Goal: Information Seeking & Learning: Learn about a topic

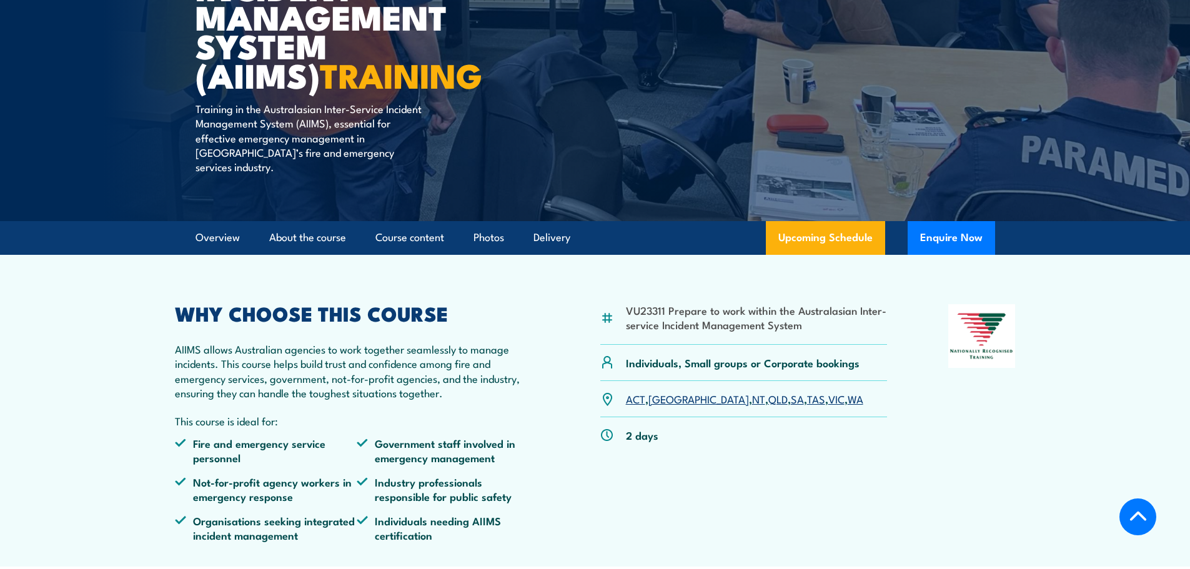
scroll to position [312, 0]
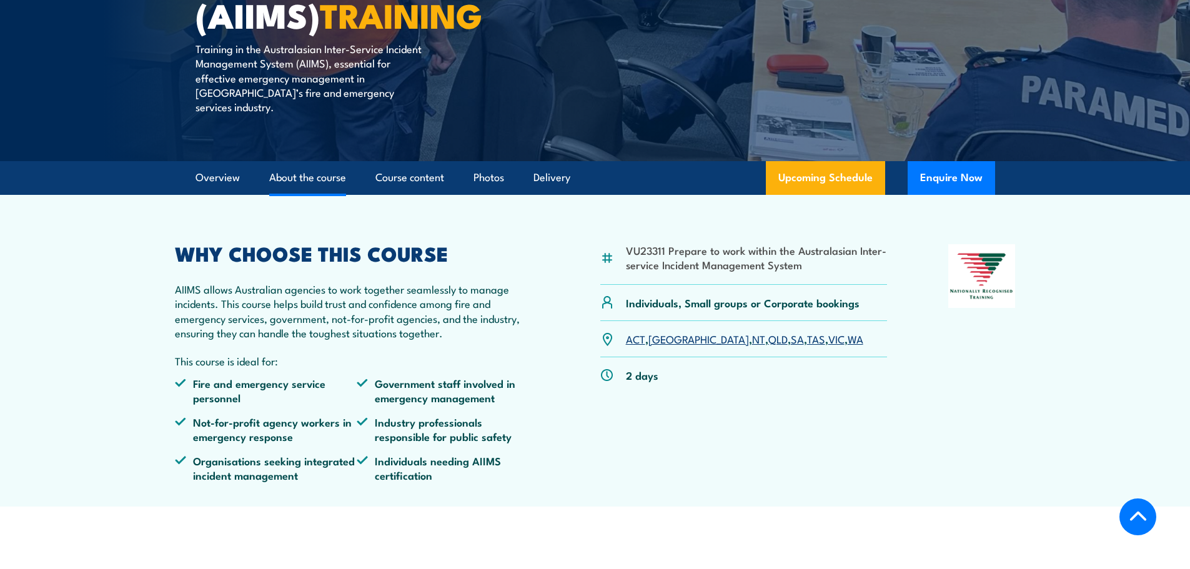
click at [309, 167] on link "About the course" at bounding box center [307, 177] width 77 height 33
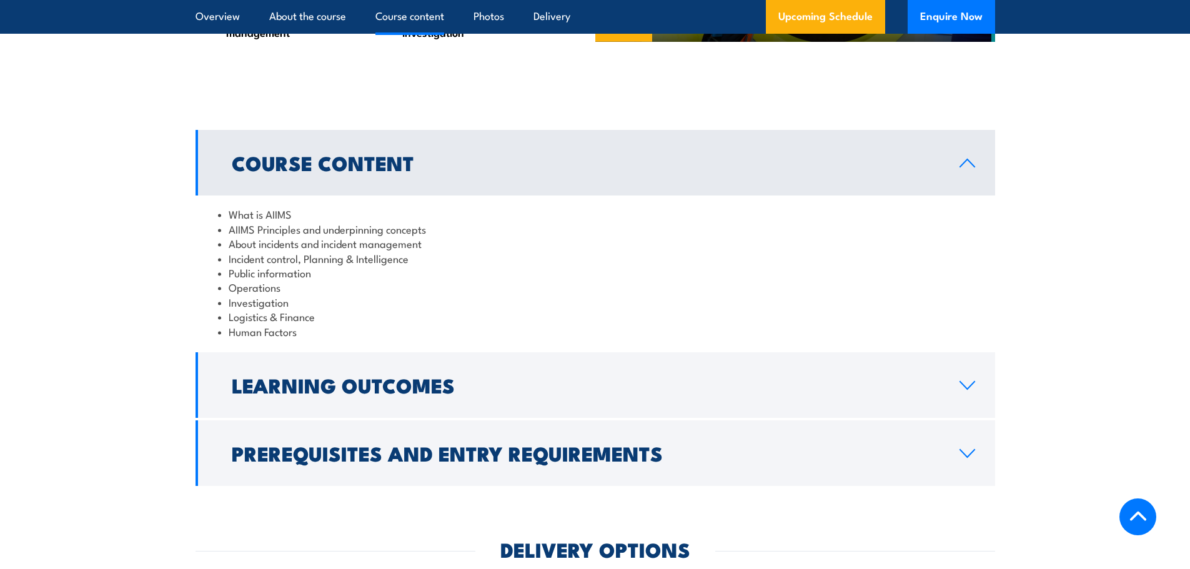
scroll to position [1094, 0]
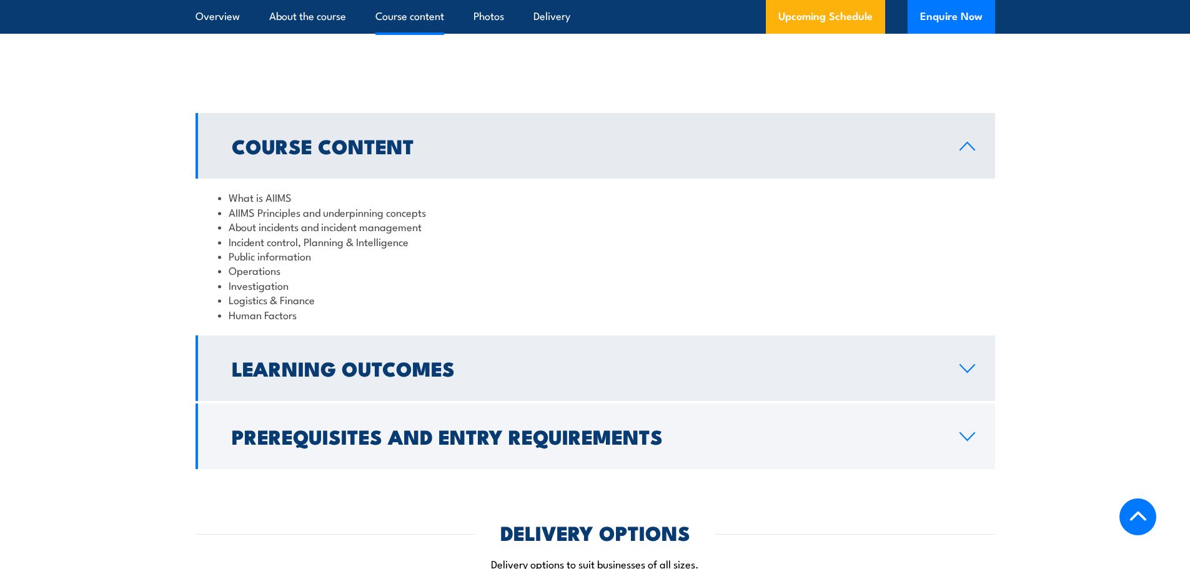
click at [959, 364] on icon at bounding box center [967, 369] width 17 height 10
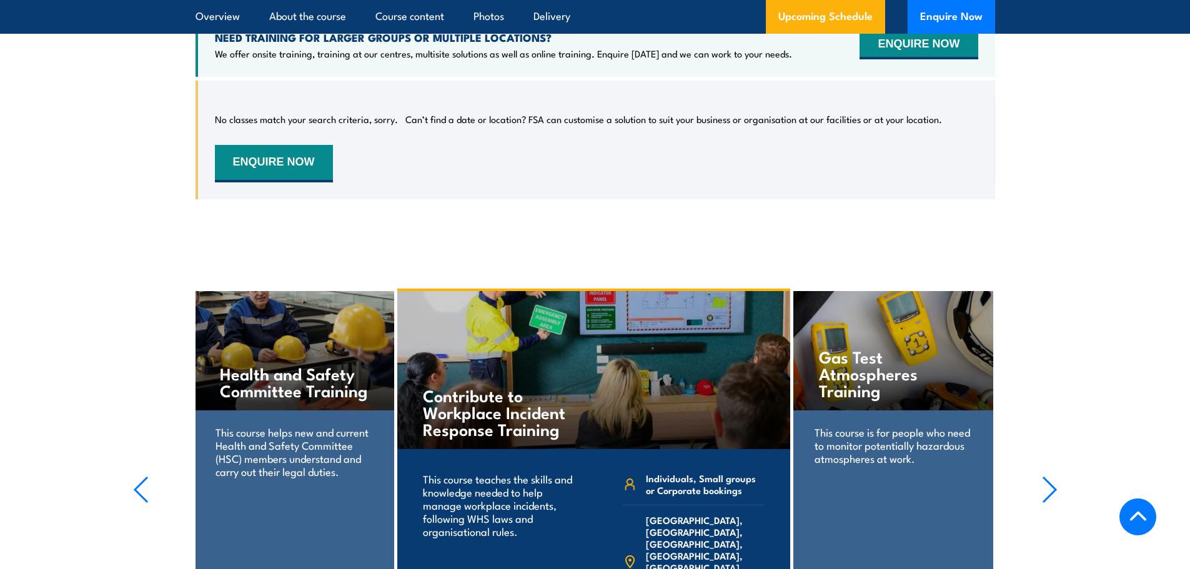
scroll to position [2218, 0]
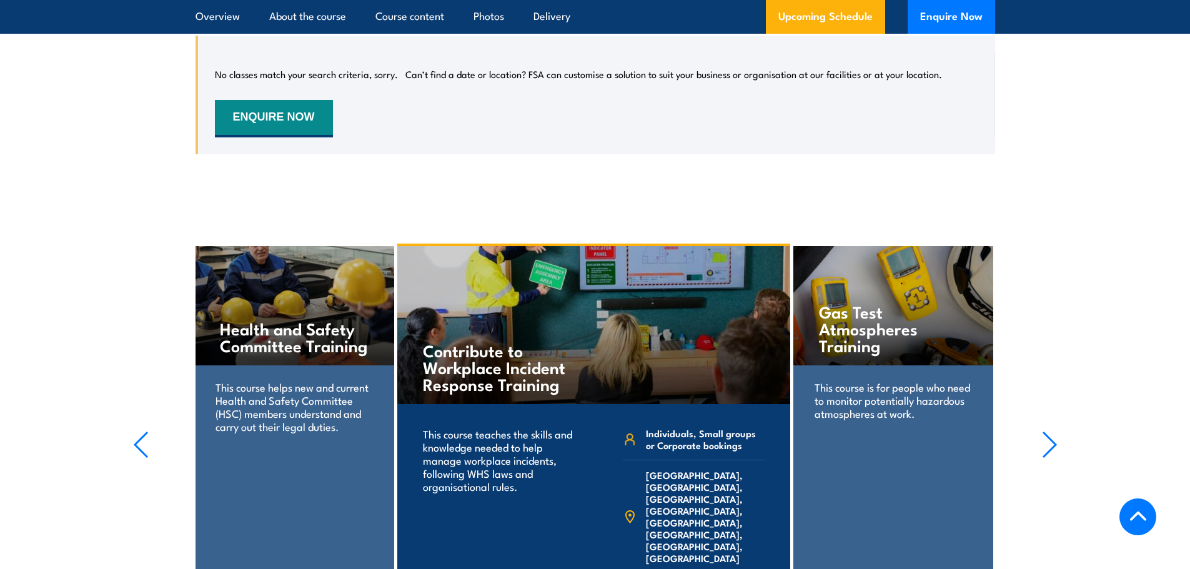
click at [1051, 431] on icon "button" at bounding box center [1050, 444] width 16 height 27
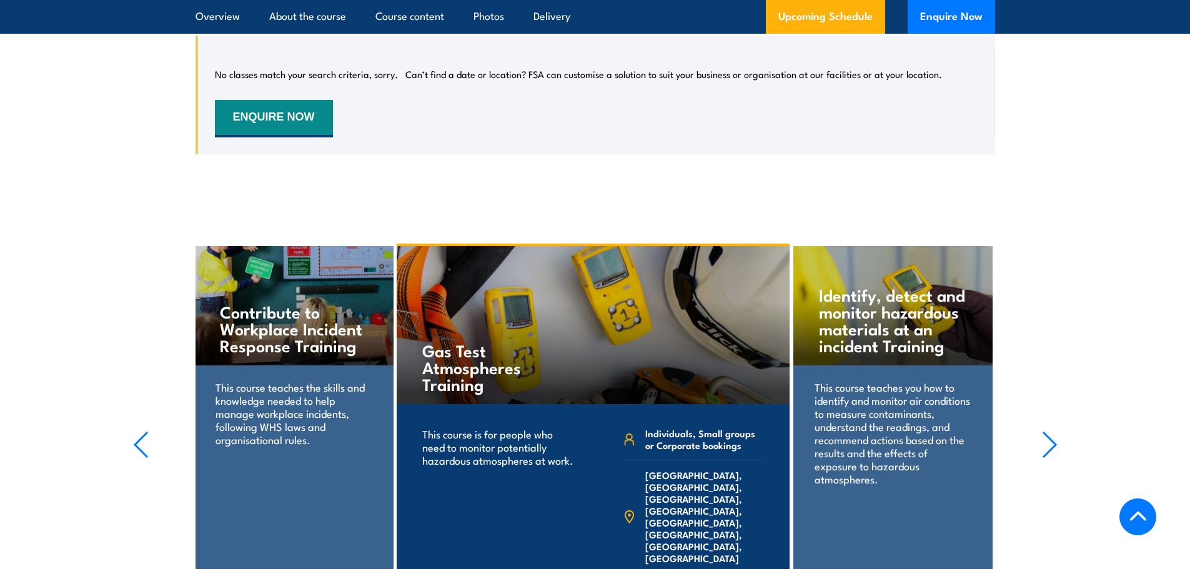
click at [1051, 431] on icon "button" at bounding box center [1050, 444] width 16 height 27
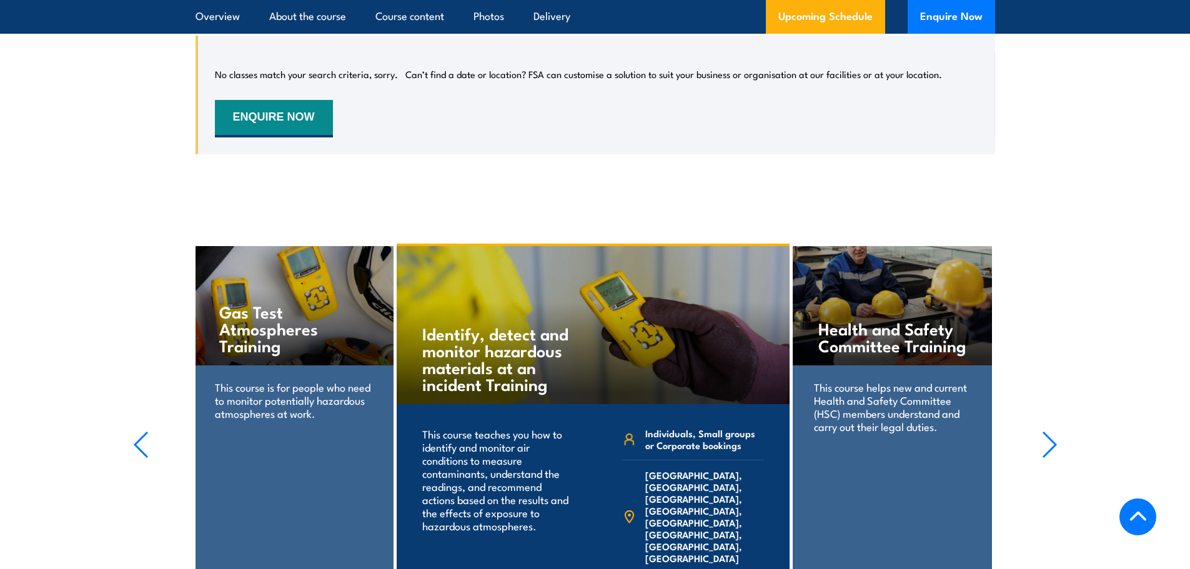
click at [1051, 431] on icon "button" at bounding box center [1050, 444] width 16 height 27
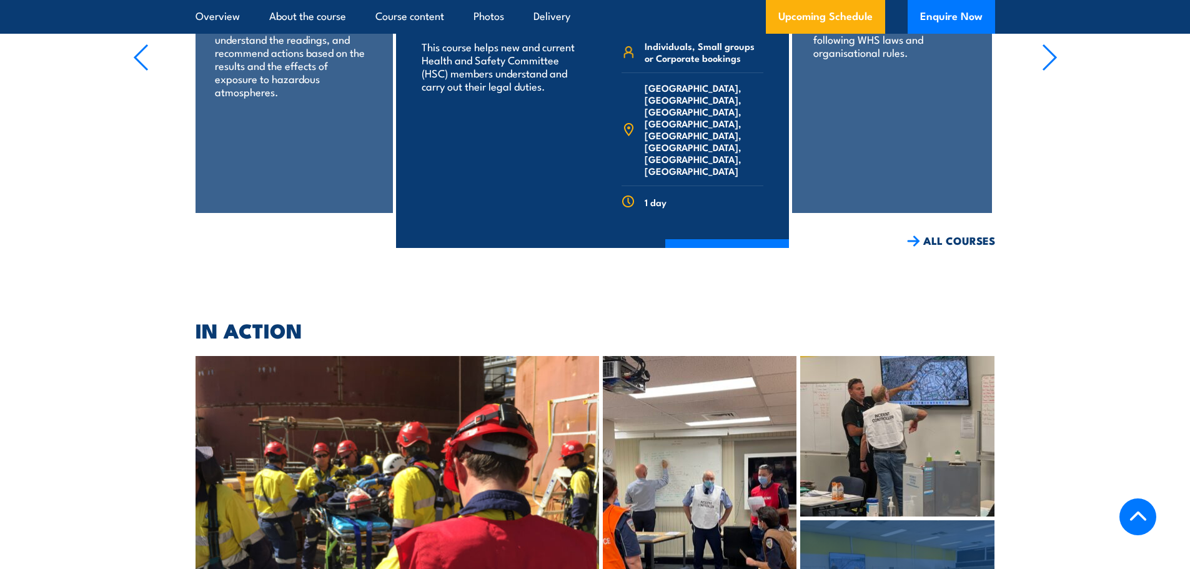
scroll to position [2718, 0]
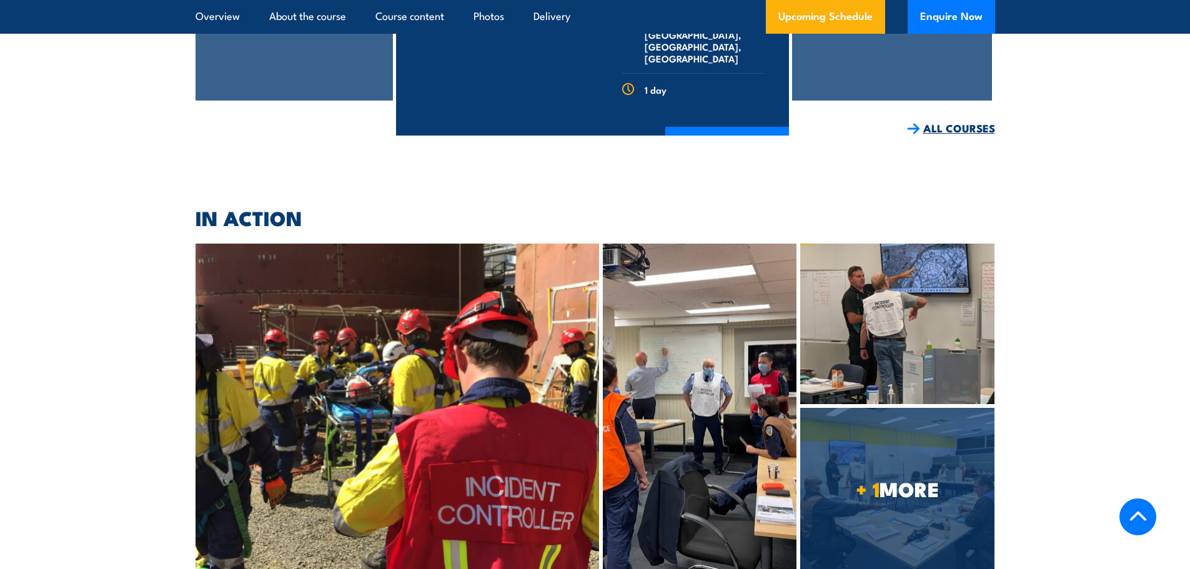
click at [957, 121] on link "ALL COURSES" at bounding box center [951, 128] width 88 height 14
click at [962, 121] on link "ALL COURSES" at bounding box center [951, 128] width 88 height 14
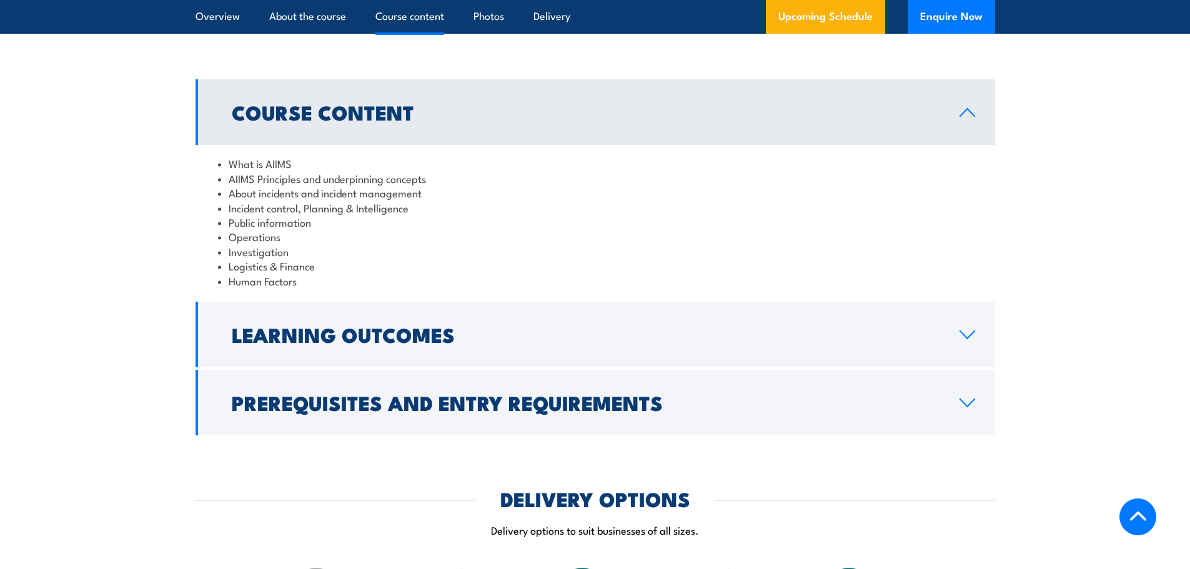
scroll to position [1125, 0]
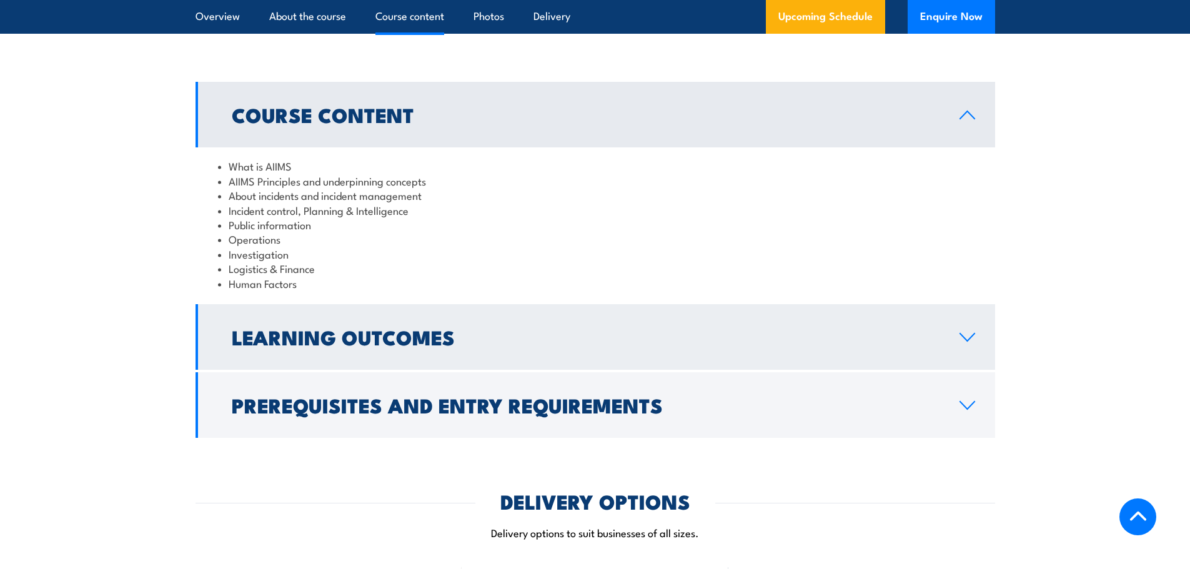
click at [962, 337] on link "Learning Outcomes" at bounding box center [596, 337] width 800 height 66
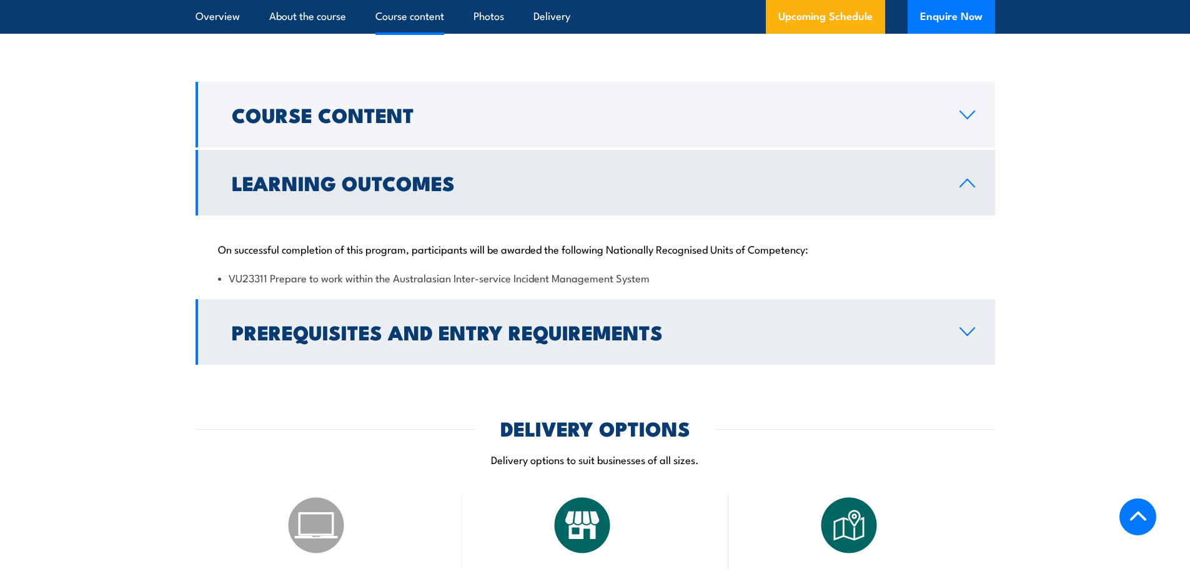
click at [972, 327] on icon at bounding box center [967, 332] width 17 height 10
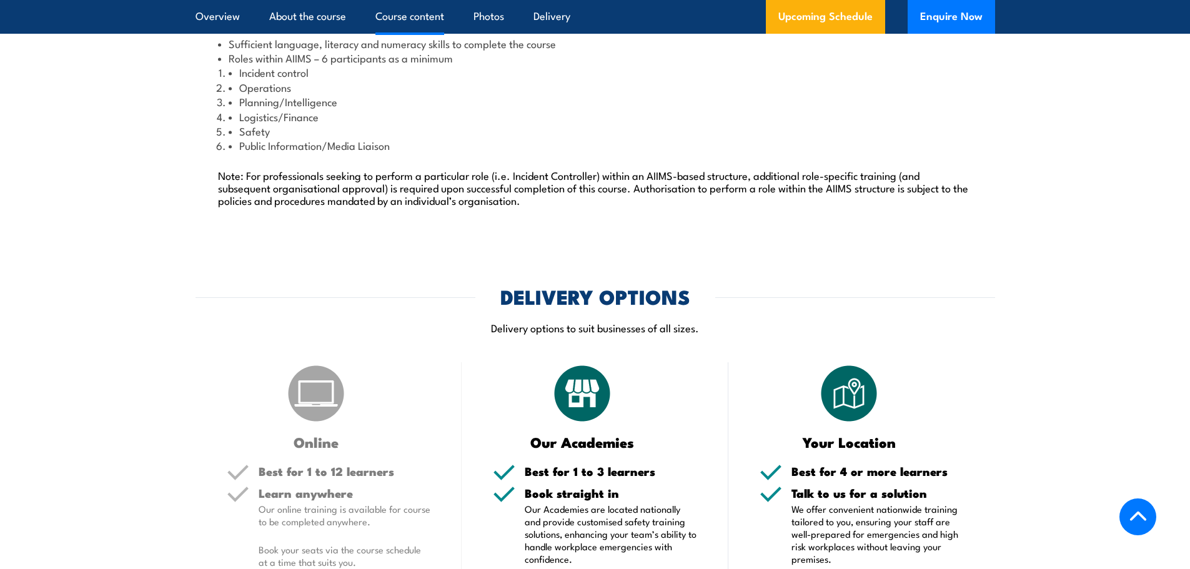
scroll to position [1687, 0]
